Goal: Task Accomplishment & Management: Use online tool/utility

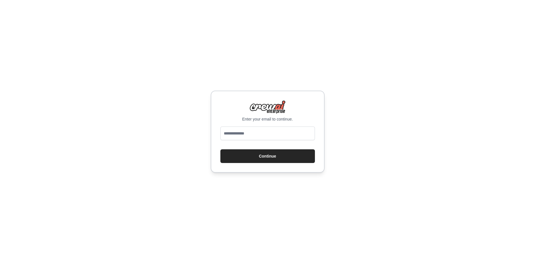
type input "**********"
click at [272, 155] on button "Continue" at bounding box center [267, 156] width 94 height 14
click at [269, 152] on button "Continue" at bounding box center [267, 156] width 94 height 14
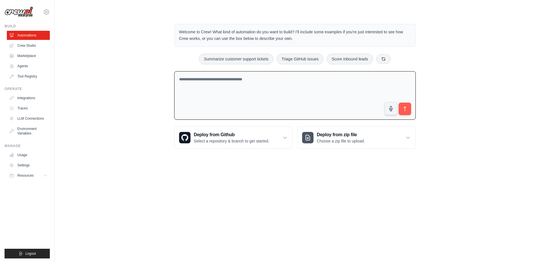
click at [326, 96] on textarea at bounding box center [294, 95] width 241 height 49
click at [30, 133] on link "Environment Variables" at bounding box center [28, 131] width 43 height 14
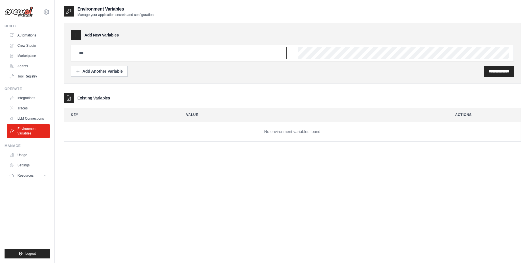
click at [178, 51] on input "text" at bounding box center [181, 52] width 211 height 11
click at [190, 73] on div "**********" at bounding box center [292, 71] width 443 height 11
click at [23, 121] on link "LLM Connections" at bounding box center [28, 118] width 43 height 9
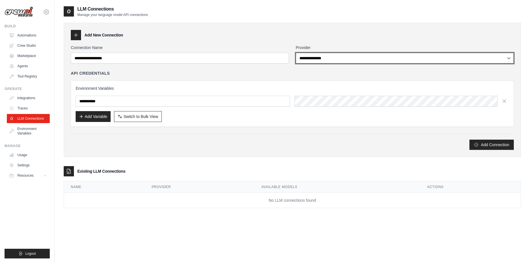
click at [331, 61] on select "**********" at bounding box center [405, 58] width 218 height 11
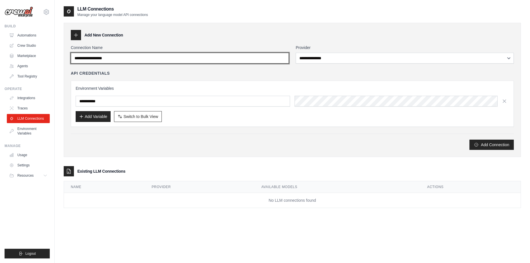
click at [226, 58] on input "Connection Name" at bounding box center [180, 58] width 218 height 11
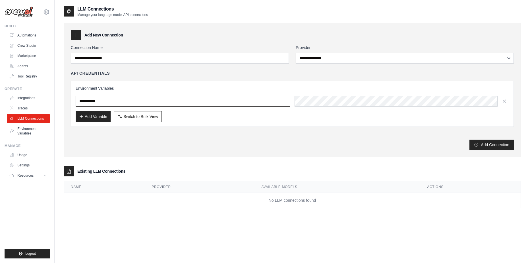
click at [224, 103] on input "text" at bounding box center [183, 101] width 215 height 11
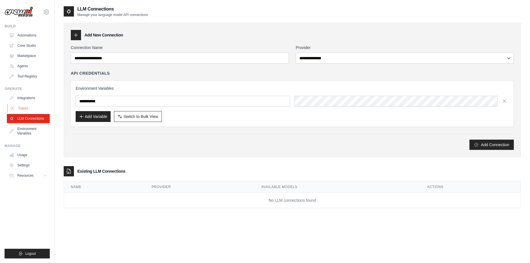
click at [31, 106] on link "Traces" at bounding box center [28, 108] width 43 height 9
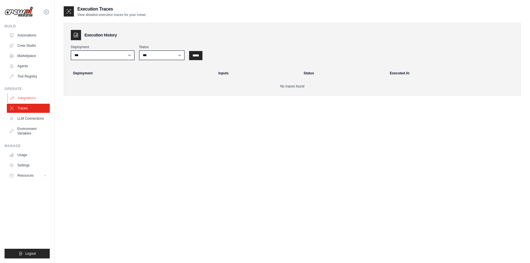
click at [35, 99] on link "Integrations" at bounding box center [28, 97] width 43 height 9
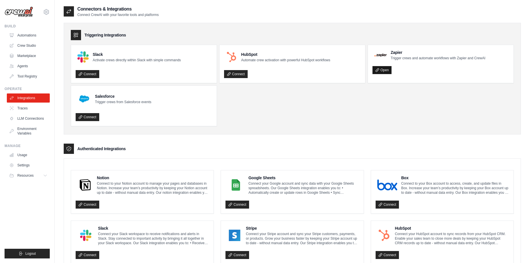
click at [384, 68] on link "Open" at bounding box center [382, 70] width 19 height 8
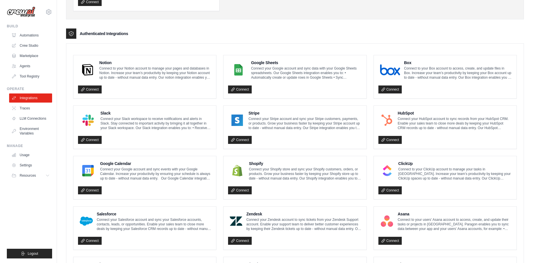
scroll to position [118, 0]
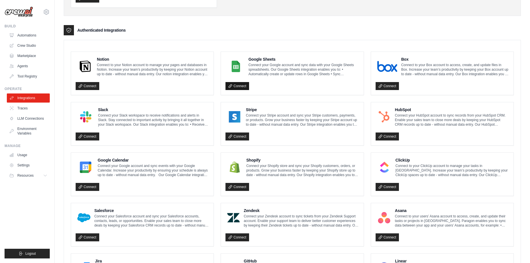
click at [247, 86] on link "Connect" at bounding box center [238, 86] width 24 height 8
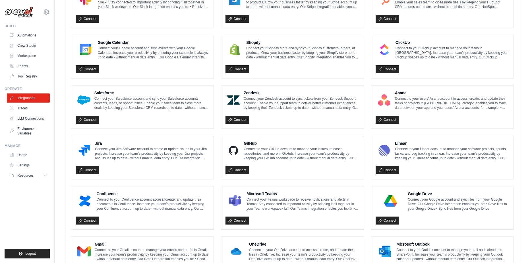
scroll to position [262, 0]
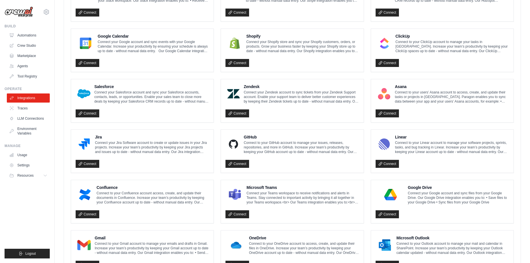
click at [240, 158] on div "Connect" at bounding box center [292, 162] width 133 height 12
click at [240, 161] on link "Connect" at bounding box center [238, 164] width 24 height 8
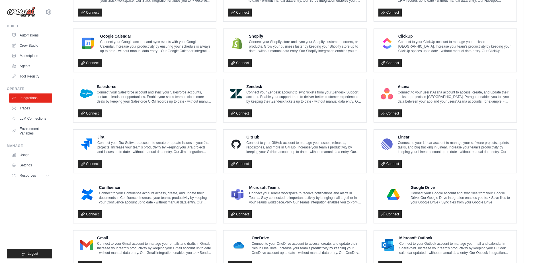
scroll to position [290, 0]
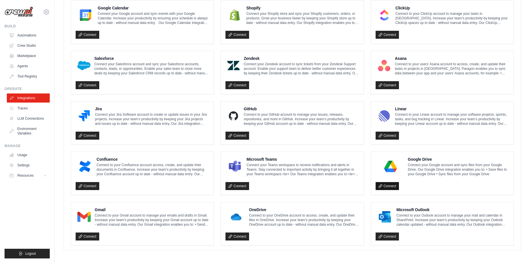
click at [385, 183] on link "Connect" at bounding box center [388, 186] width 24 height 8
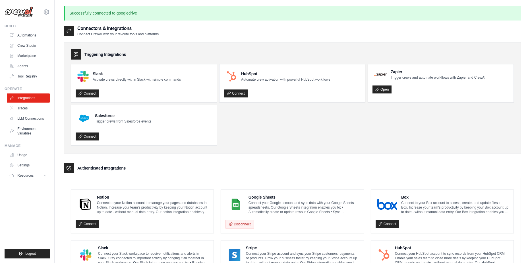
click at [305, 142] on ul "Slack Activate crews directly within Slack with simple commands Connect HubSpot…" at bounding box center [292, 104] width 443 height 81
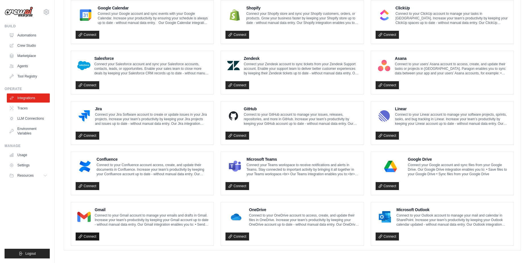
click at [98, 234] on link "Connect" at bounding box center [88, 236] width 24 height 8
click at [20, 77] on link "Tool Registry" at bounding box center [28, 76] width 43 height 9
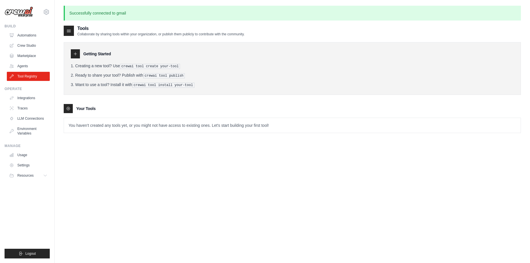
click at [144, 84] on pre "crewai tool install your-tool" at bounding box center [163, 85] width 62 height 5
click at [26, 63] on link "Agents" at bounding box center [28, 65] width 43 height 9
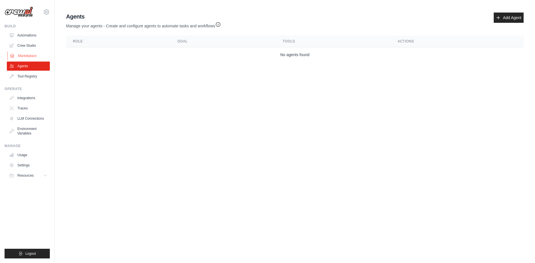
click at [22, 54] on link "Marketplace" at bounding box center [28, 55] width 43 height 9
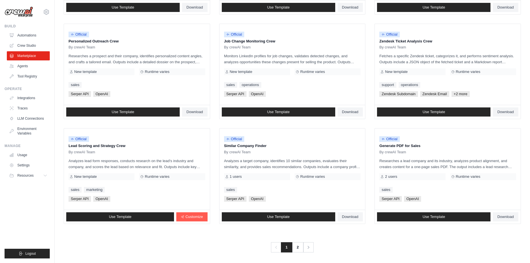
scroll to position [265, 0]
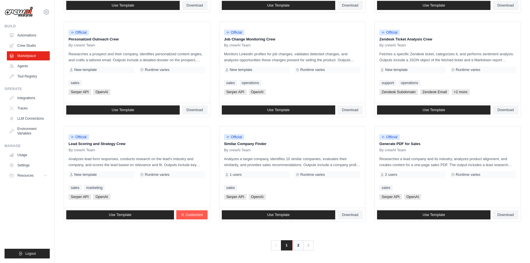
click at [296, 245] on link "2" at bounding box center [298, 245] width 11 height 10
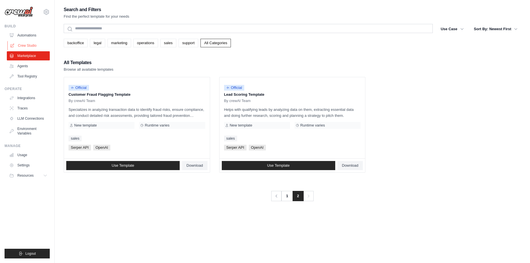
click at [35, 45] on link "Crew Studio" at bounding box center [28, 45] width 43 height 9
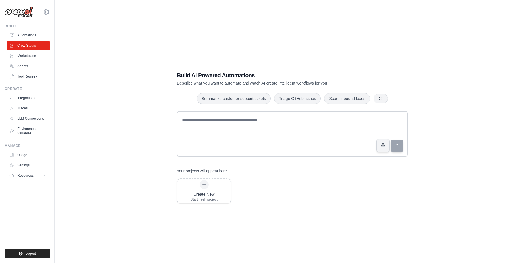
click at [44, 33] on link "Automations" at bounding box center [28, 35] width 43 height 9
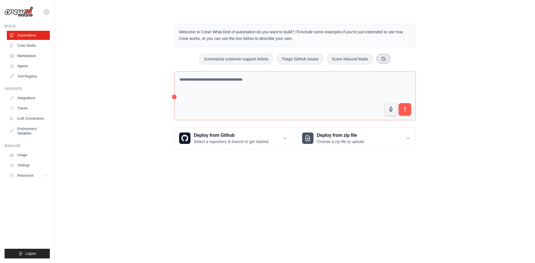
click at [386, 57] on icon at bounding box center [383, 58] width 5 height 5
click at [234, 132] on h3 "Deploy from Github" at bounding box center [231, 135] width 75 height 7
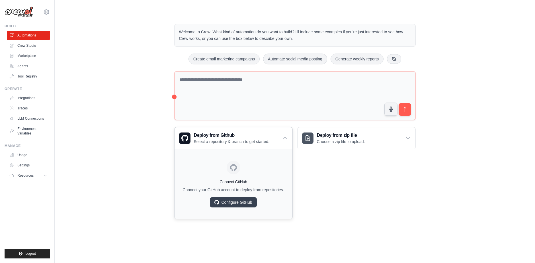
click at [228, 214] on div "Connect GitHub Connect your GitHub account to deploy from repositories. Configu…" at bounding box center [233, 184] width 109 height 60
click at [236, 207] on link "Configure GitHub" at bounding box center [233, 202] width 47 height 10
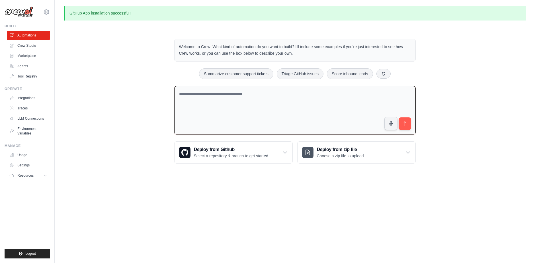
click at [314, 114] on textarea at bounding box center [294, 110] width 241 height 49
click at [252, 156] on p "Select a repository & branch to get started." at bounding box center [231, 156] width 75 height 6
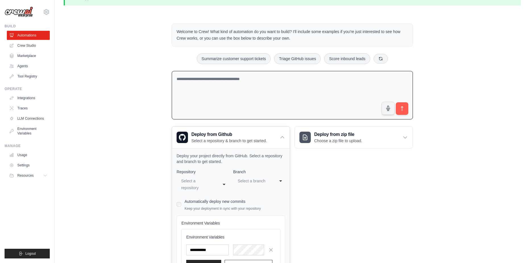
scroll to position [30, 0]
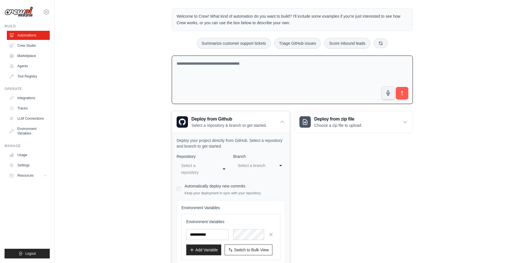
click at [213, 163] on div "Select a repository" at bounding box center [197, 169] width 32 height 14
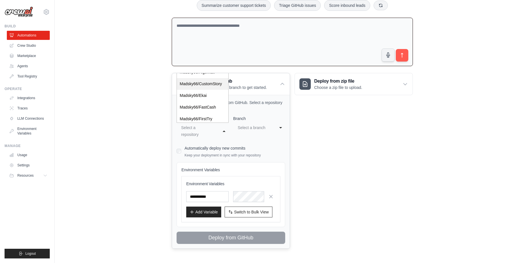
scroll to position [69, 0]
click at [226, 130] on div "**********" at bounding box center [203, 130] width 52 height 17
click at [249, 130] on div "Select a branch" at bounding box center [255, 127] width 37 height 9
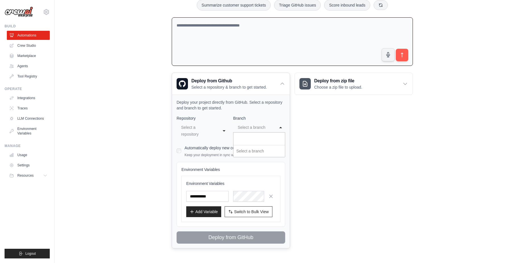
click at [249, 130] on div "Select a branch" at bounding box center [255, 127] width 37 height 9
click at [200, 131] on div "Select a repository" at bounding box center [197, 131] width 32 height 14
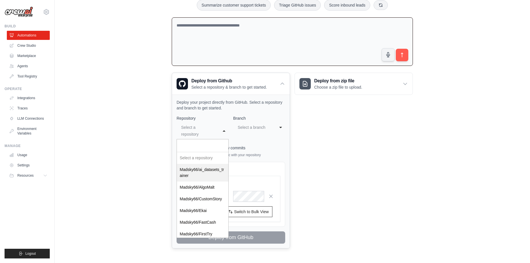
select select "*********"
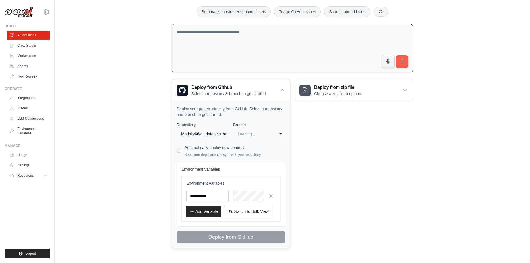
scroll to position [67, 0]
select select "******"
click at [271, 194] on icon "button" at bounding box center [271, 195] width 3 height 3
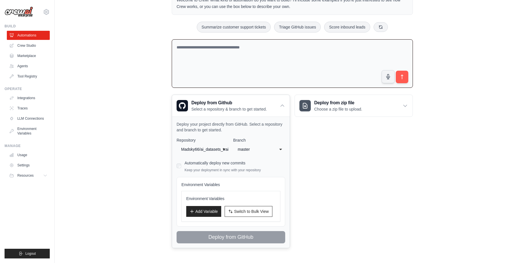
click at [358, 177] on div "Deploy from zip file Choose a zip file to upload. Upload a ZIP file containing …" at bounding box center [354, 170] width 118 height 153
click at [267, 106] on p "Select a repository & branch to get started." at bounding box center [229, 109] width 75 height 6
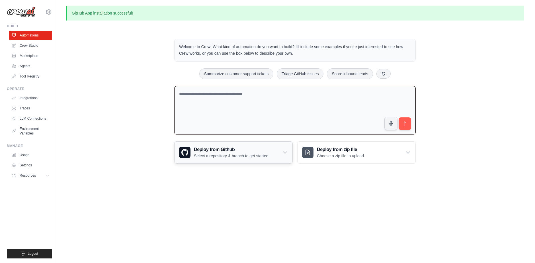
scroll to position [0, 0]
click at [386, 74] on icon at bounding box center [383, 73] width 5 height 5
click at [197, 72] on button "Automate social media posting" at bounding box center [227, 73] width 64 height 11
type textarea "**********"
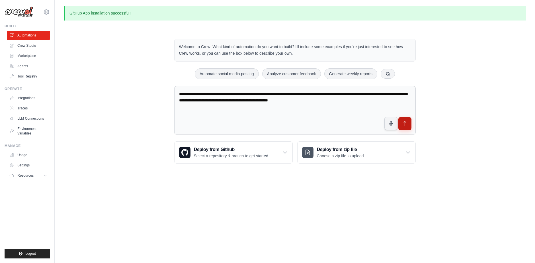
click at [403, 125] on icon "submit" at bounding box center [405, 124] width 6 height 6
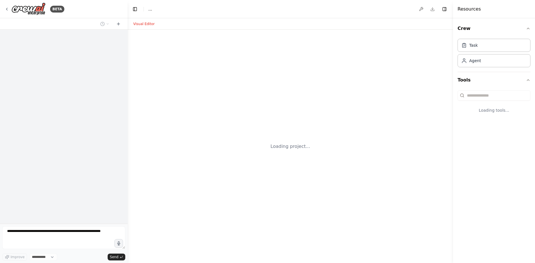
select select "****"
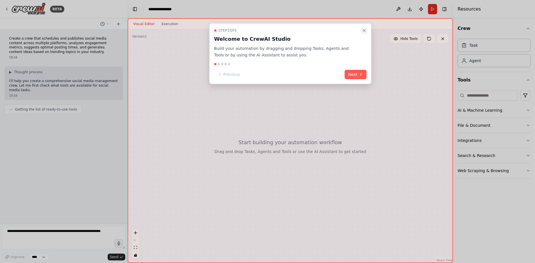
click at [366, 30] on icon "Close walkthrough" at bounding box center [364, 30] width 5 height 5
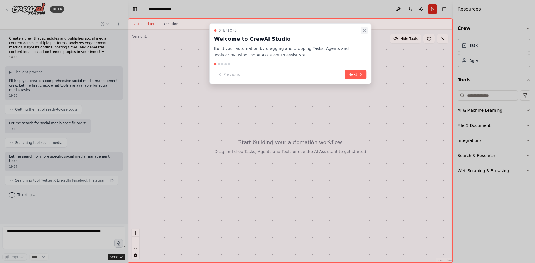
click at [363, 28] on icon "Close walkthrough" at bounding box center [364, 30] width 5 height 5
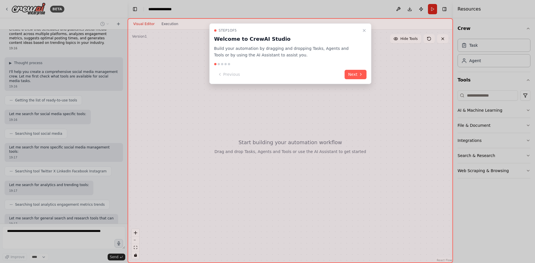
scroll to position [43, 0]
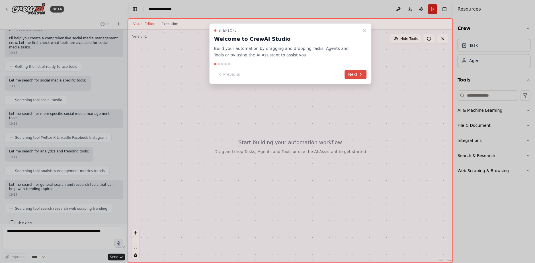
click at [346, 73] on button "Next" at bounding box center [356, 74] width 22 height 9
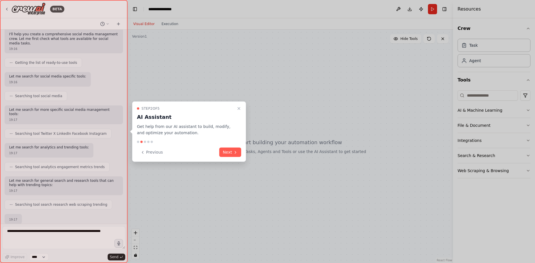
click at [346, 73] on div at bounding box center [267, 131] width 535 height 263
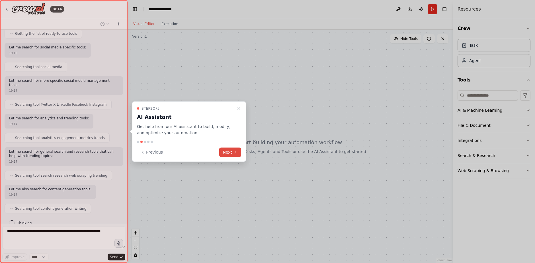
click at [228, 150] on button "Next" at bounding box center [230, 151] width 22 height 9
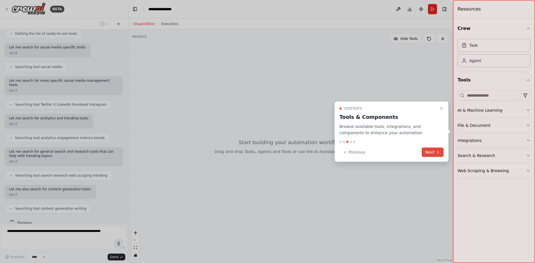
click at [427, 155] on button "Next" at bounding box center [432, 151] width 22 height 9
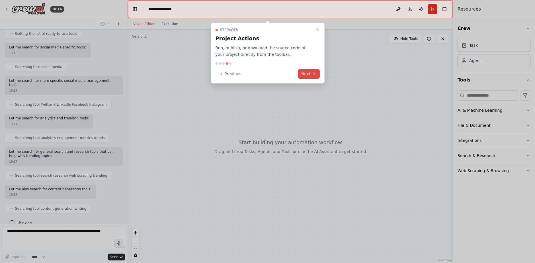
click at [313, 71] on icon at bounding box center [314, 73] width 5 height 5
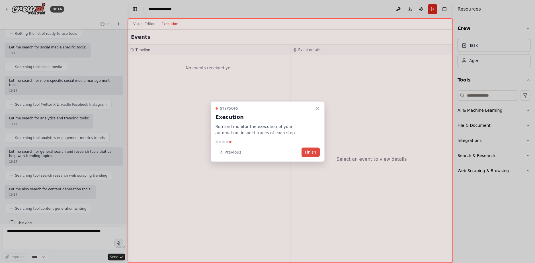
click at [309, 154] on button "Finish" at bounding box center [310, 151] width 18 height 9
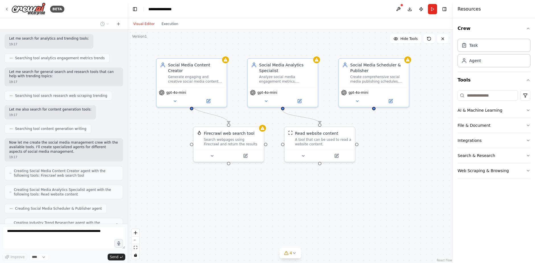
scroll to position [174, 0]
